Goal: Check status

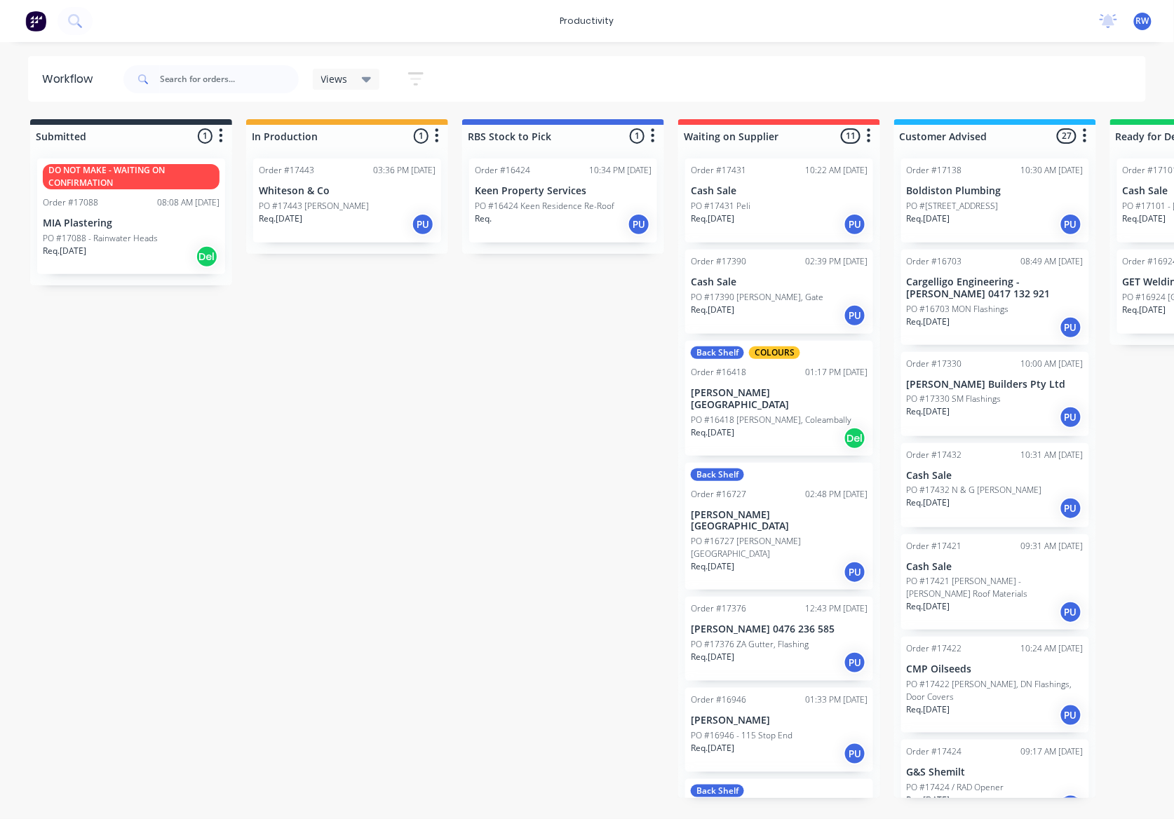
click at [783, 599] on div "Order #17376 12:43 PM 19/08/25 Mark Dotta 0476 236 585 PO #17376 ZA Gutter, Fla…" at bounding box center [779, 639] width 188 height 84
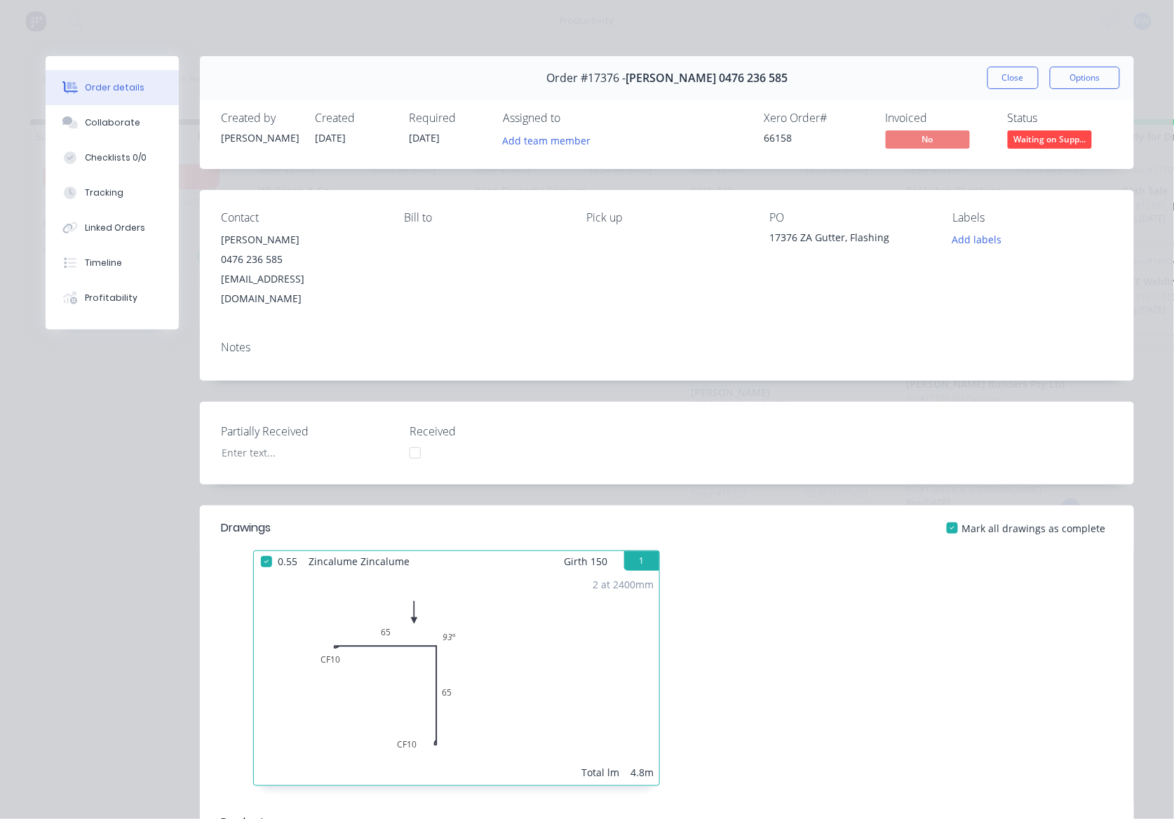
scroll to position [467, 0]
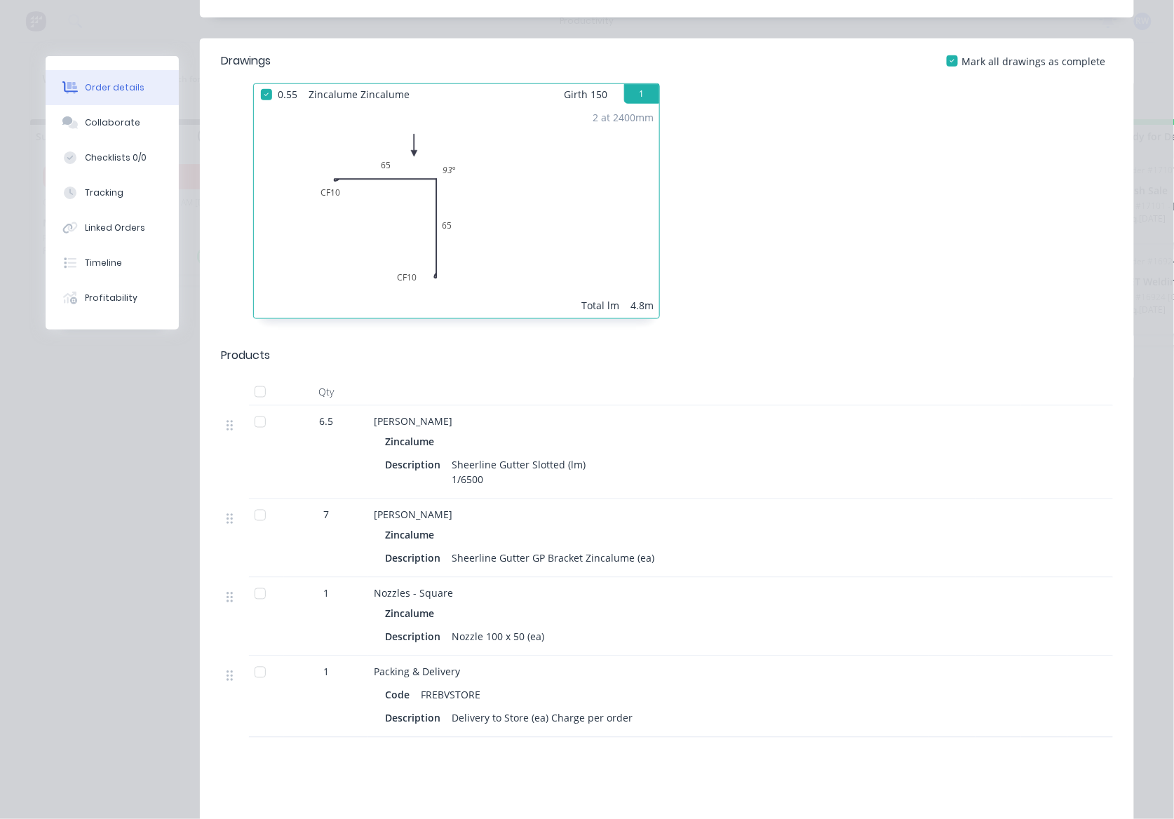
click at [246, 408] on div at bounding box center [260, 422] width 28 height 28
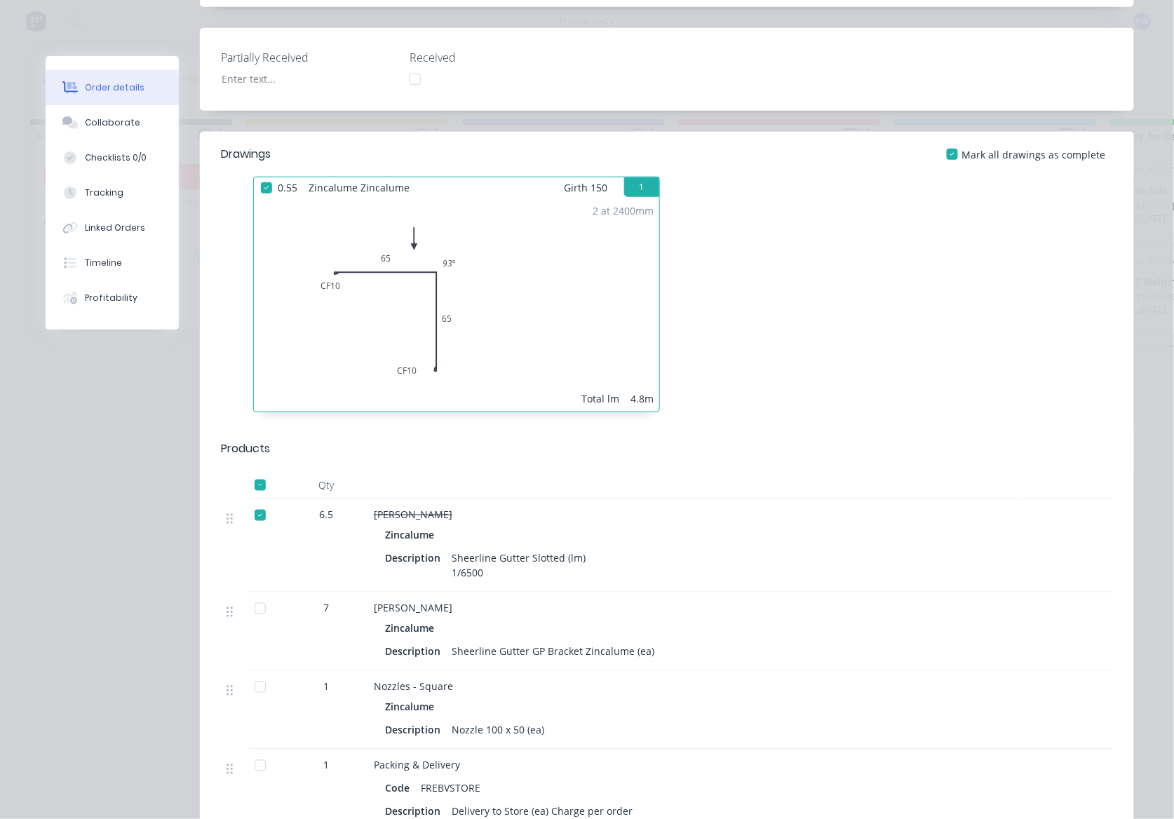
scroll to position [0, 0]
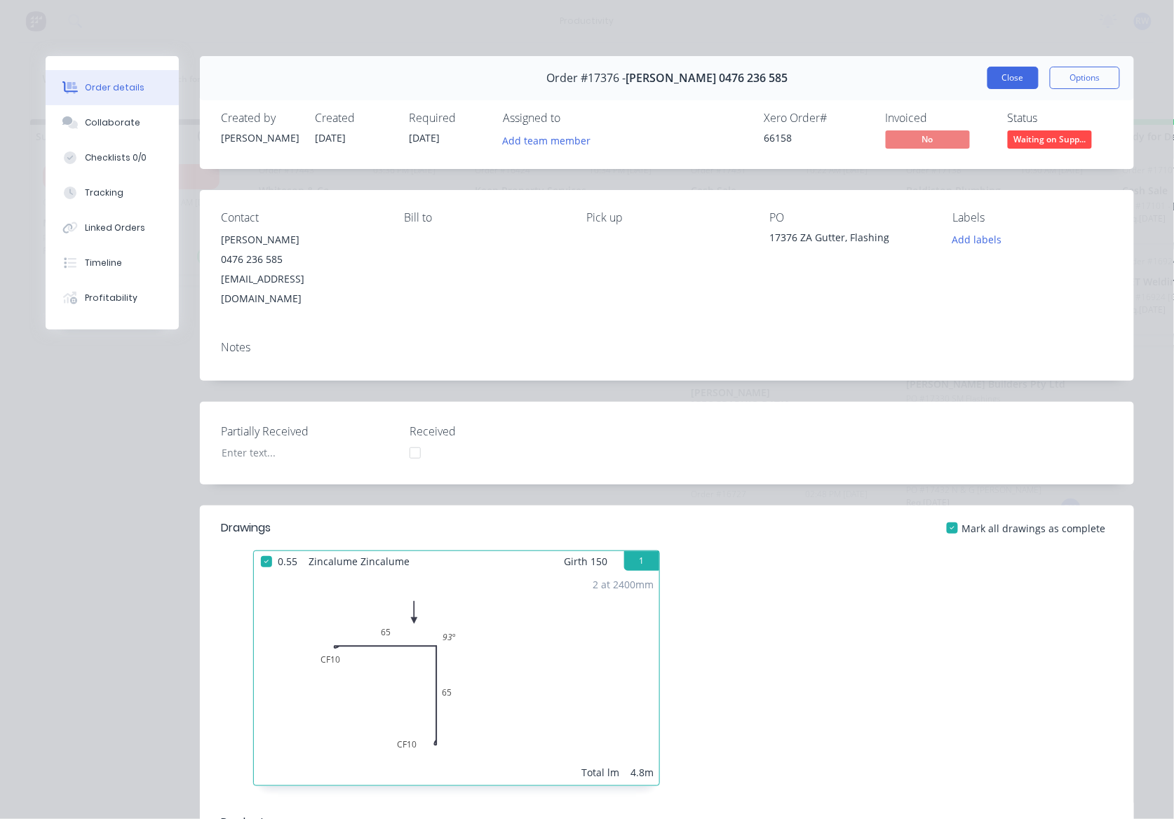
click at [995, 76] on button "Close" at bounding box center [1013, 78] width 51 height 22
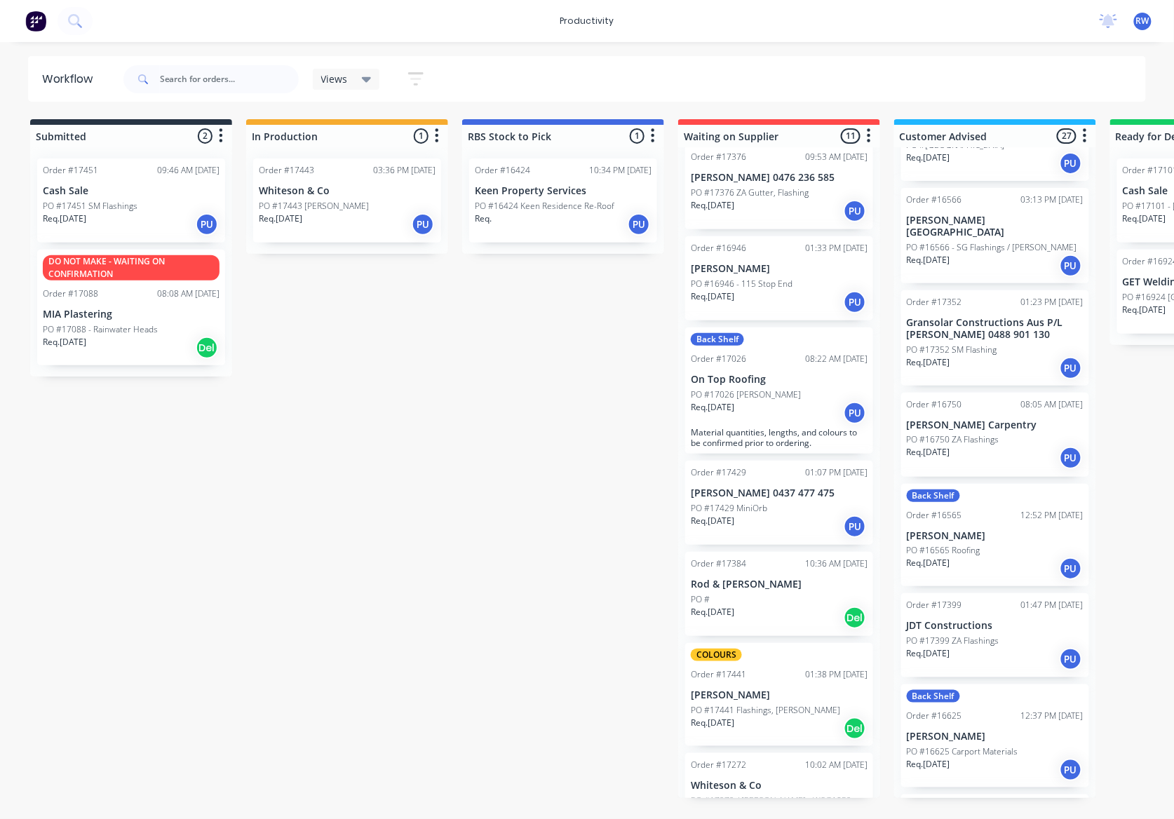
scroll to position [935, 0]
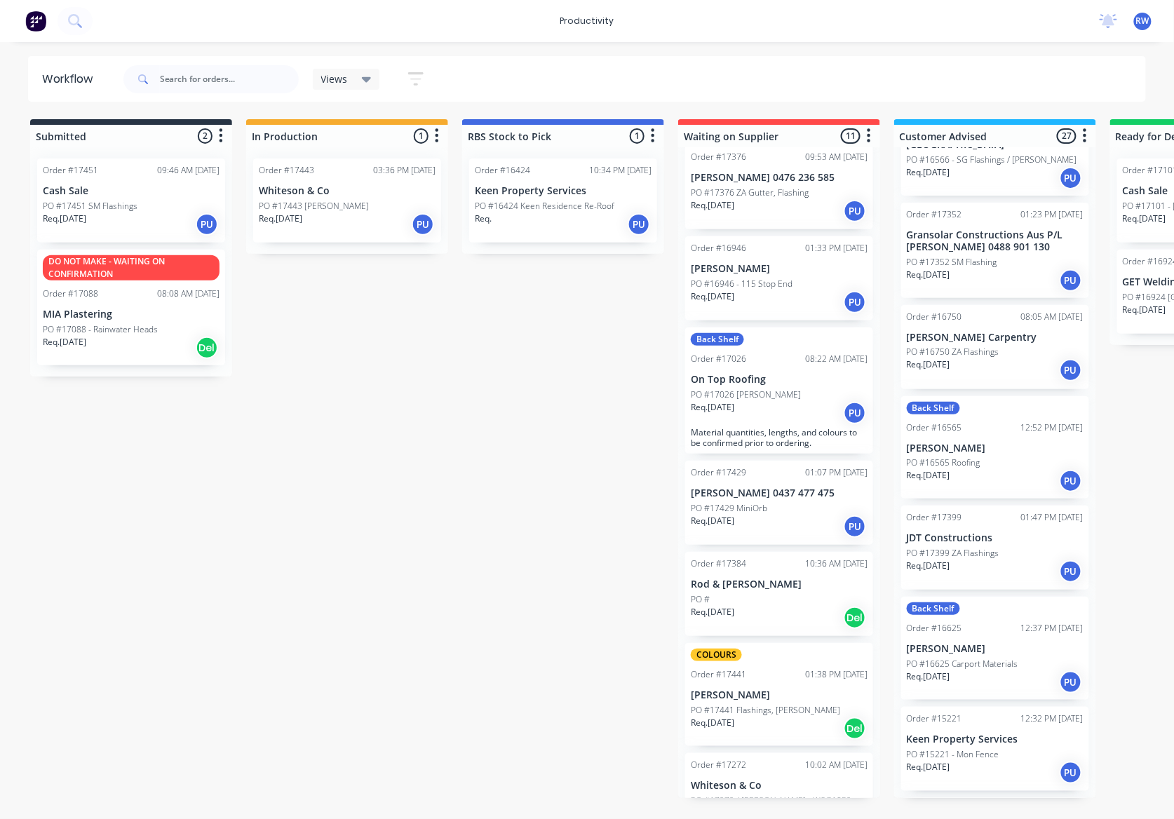
click at [989, 560] on div "Req. [DATE] PU" at bounding box center [995, 572] width 177 height 24
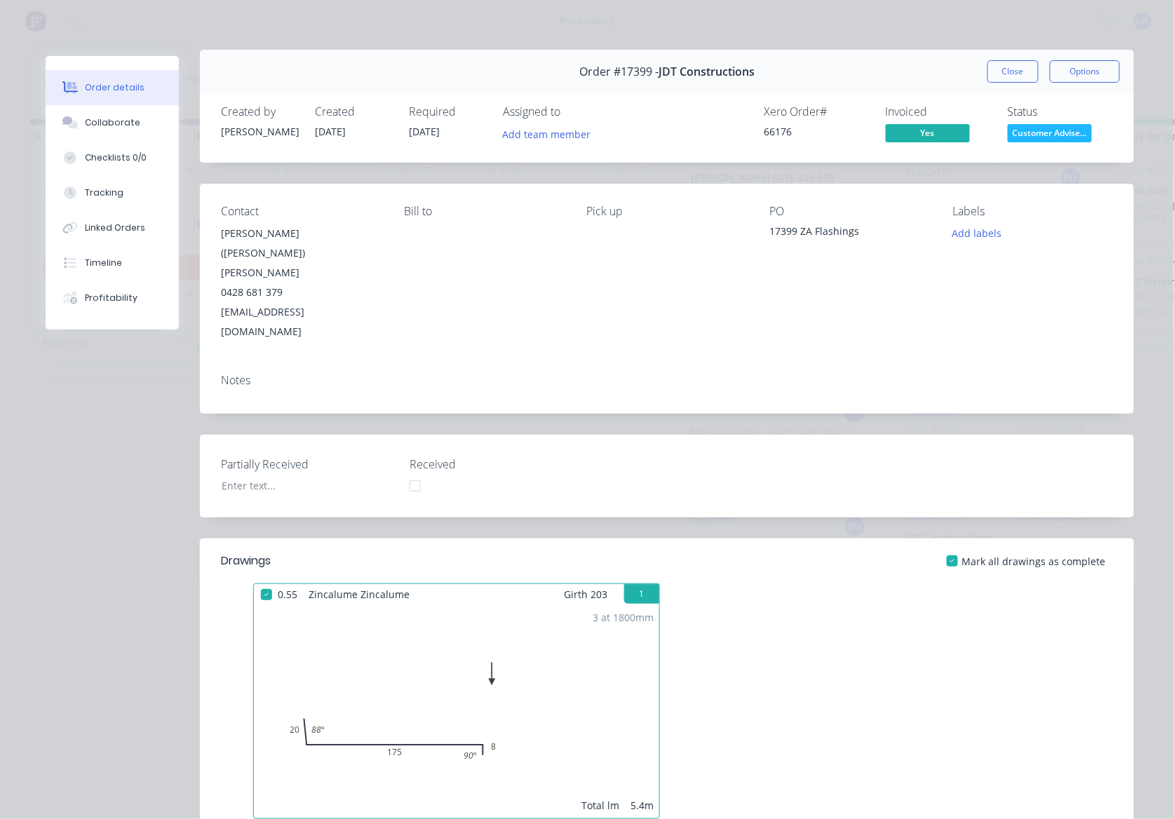
scroll to position [0, 0]
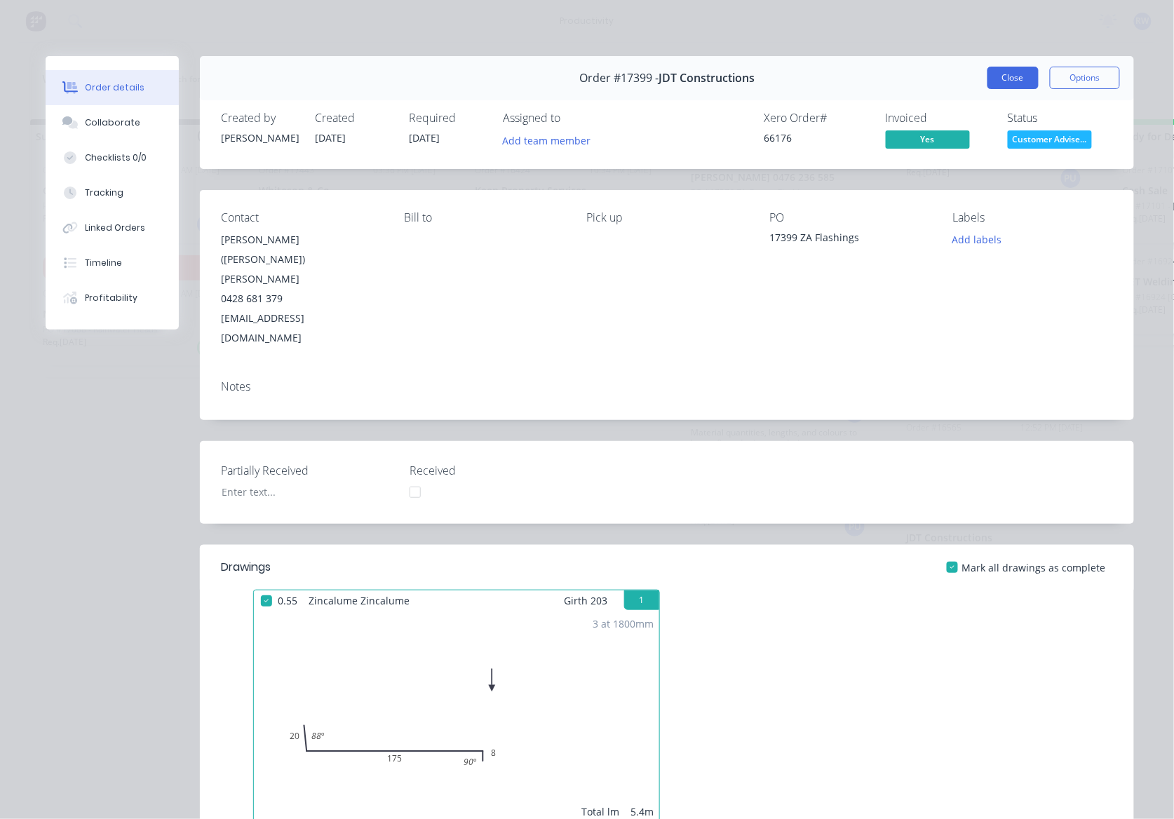
click at [1014, 79] on button "Close" at bounding box center [1013, 78] width 51 height 22
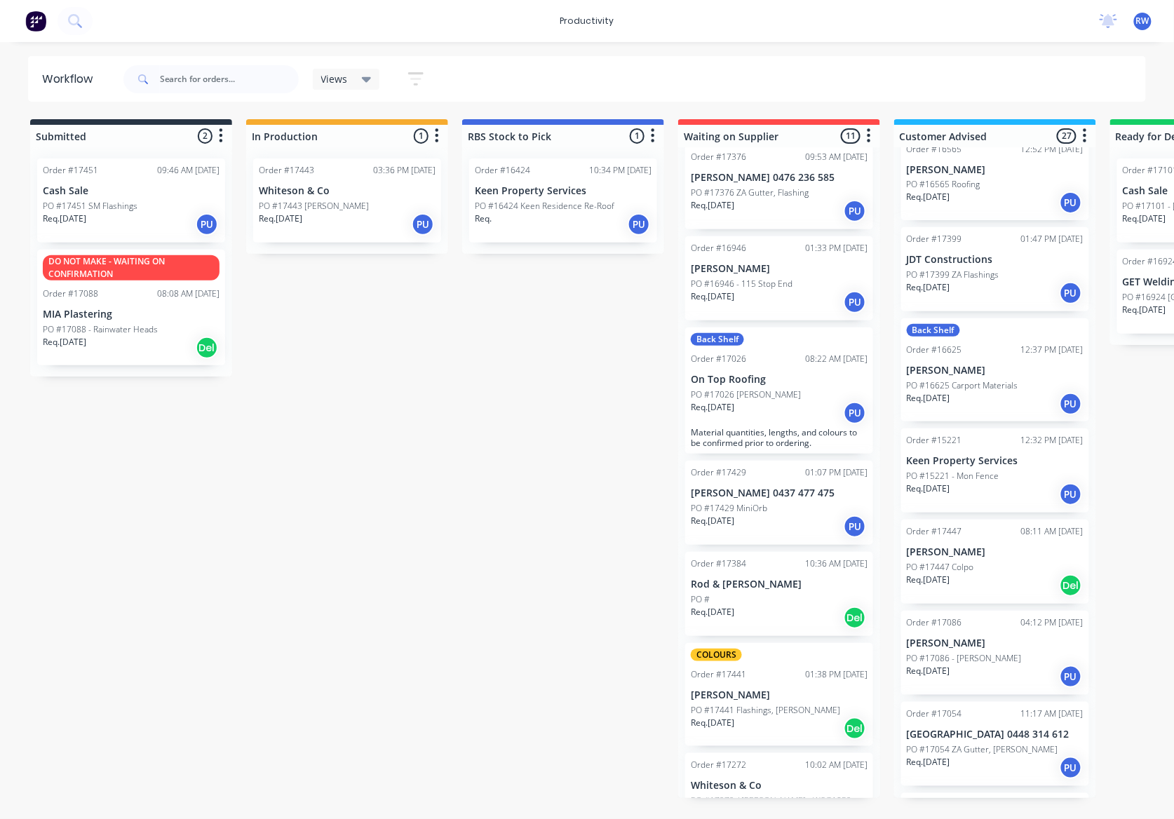
scroll to position [1216, 0]
click at [972, 480] on div "Req. [DATE] PU" at bounding box center [995, 492] width 177 height 24
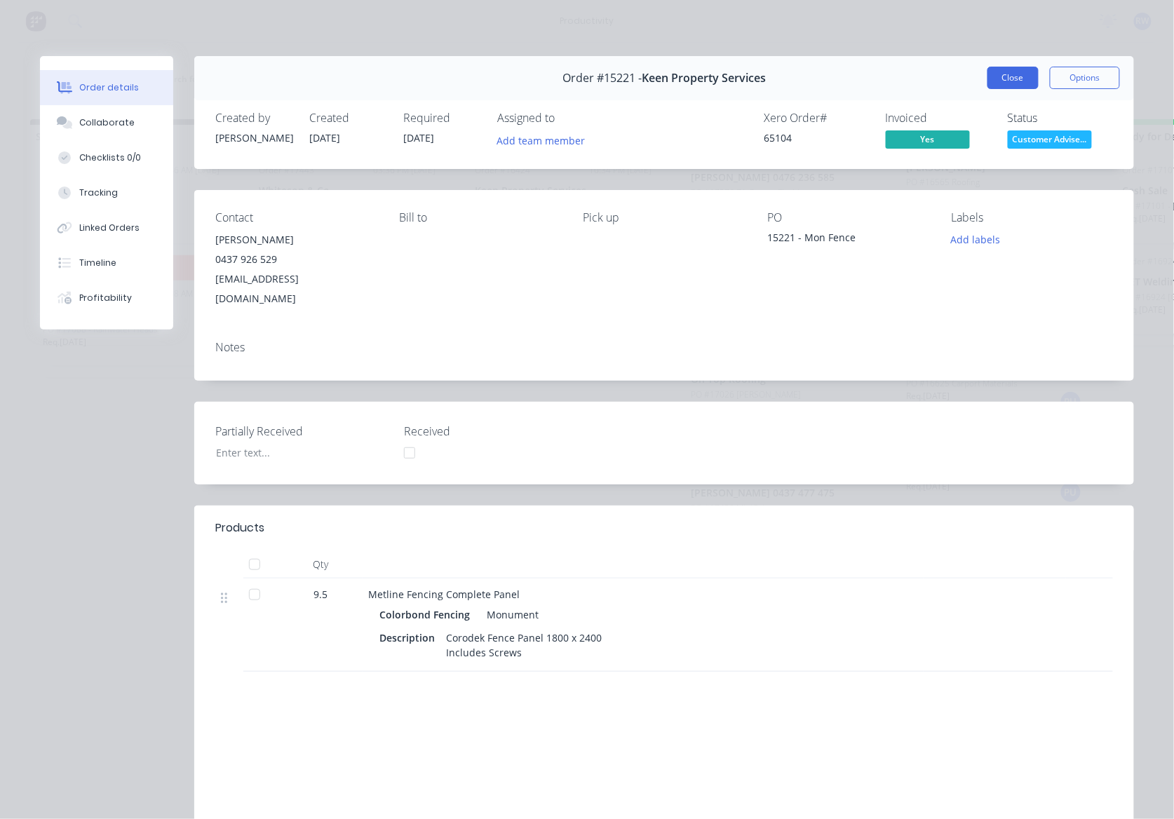
click at [1008, 81] on button "Close" at bounding box center [1013, 78] width 51 height 22
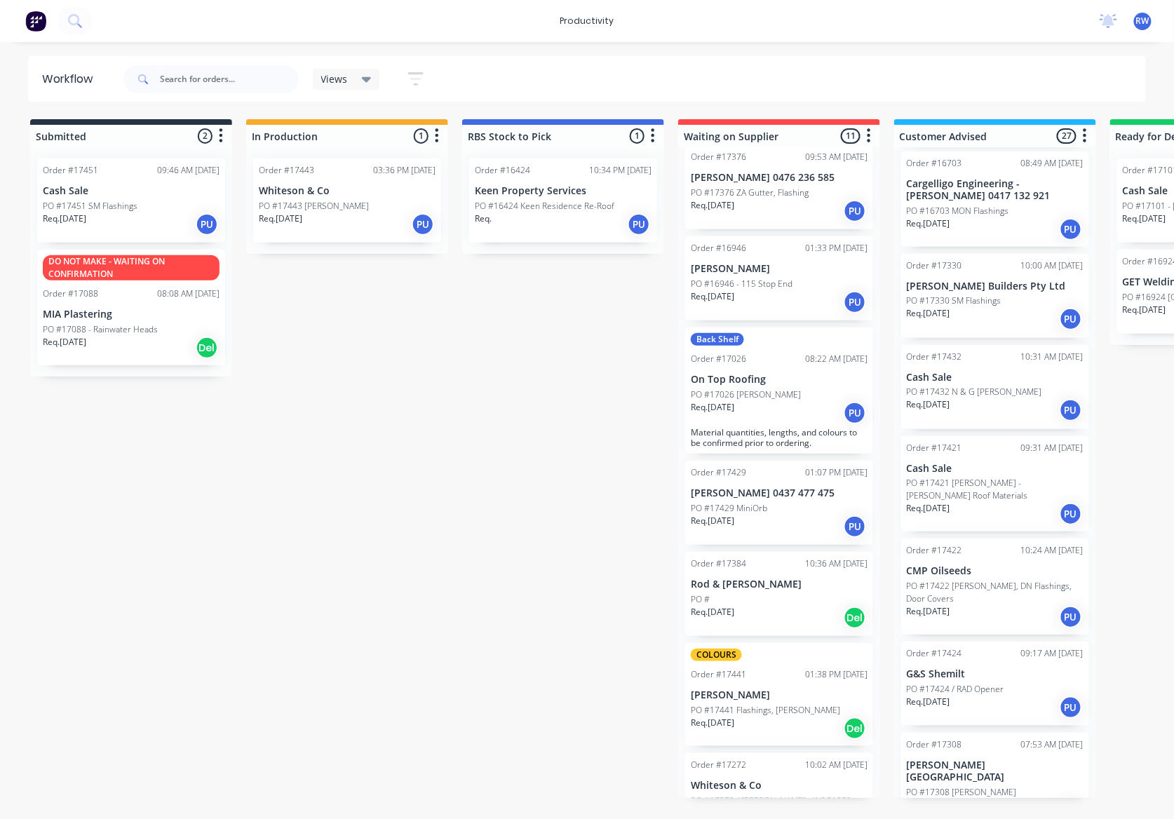
scroll to position [0, 0]
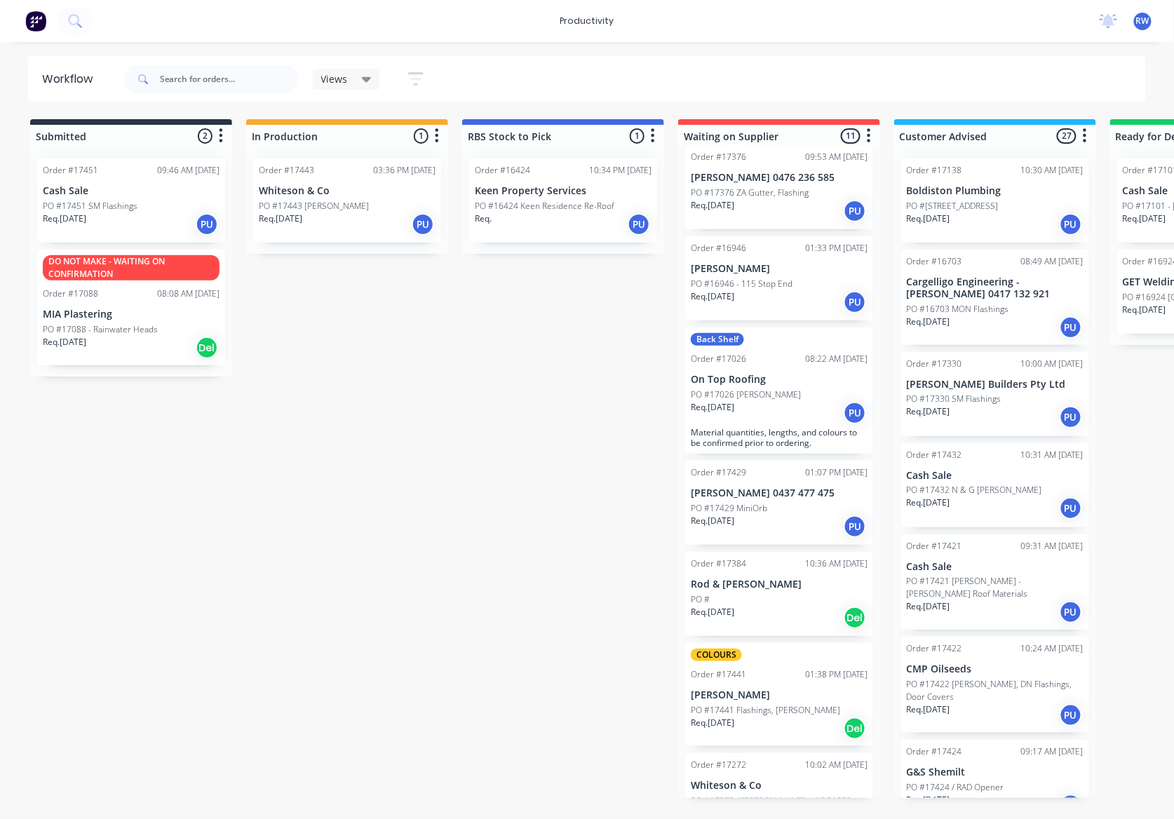
click at [577, 223] on div "Req. PU" at bounding box center [563, 225] width 177 height 24
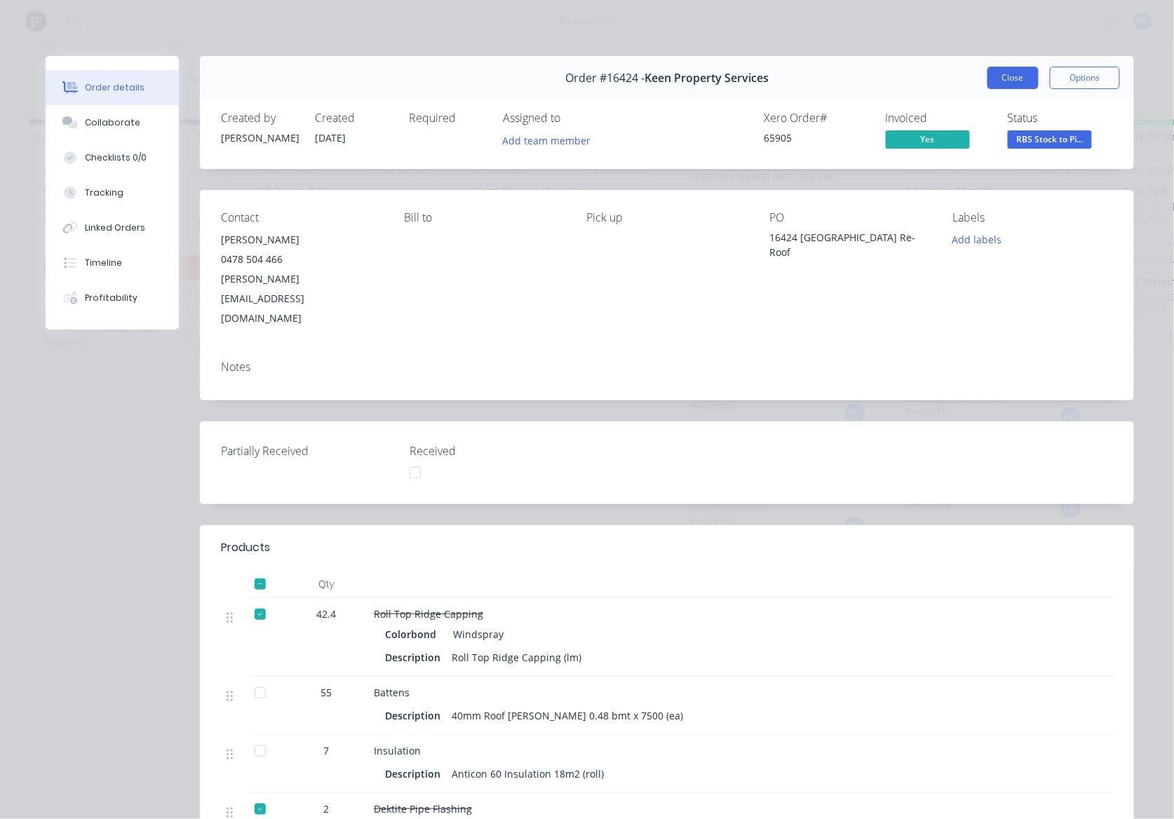
click at [1020, 81] on button "Close" at bounding box center [1013, 78] width 51 height 22
